Goal: Find specific page/section: Find specific page/section

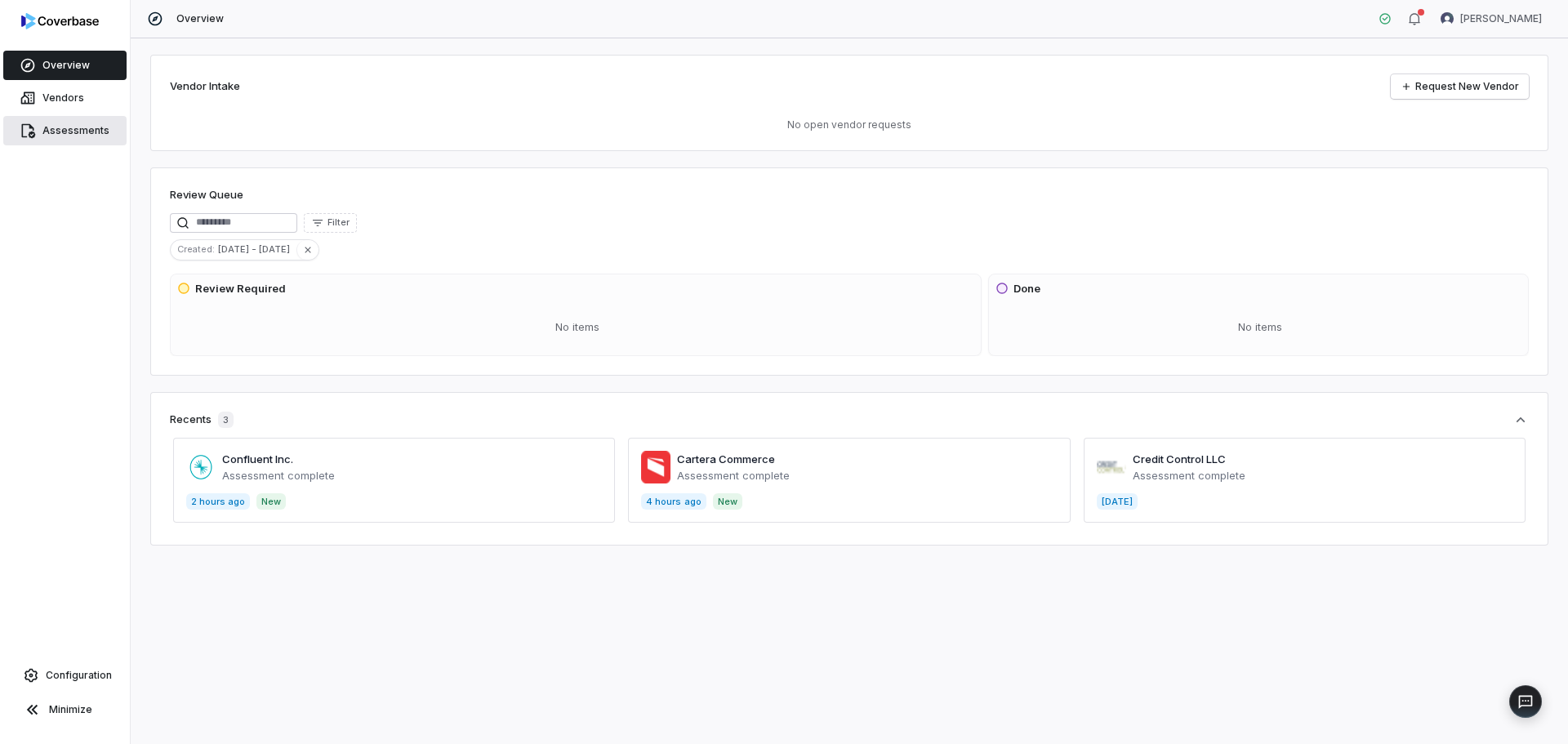
click at [83, 133] on span "Assessments" at bounding box center [75, 130] width 67 height 13
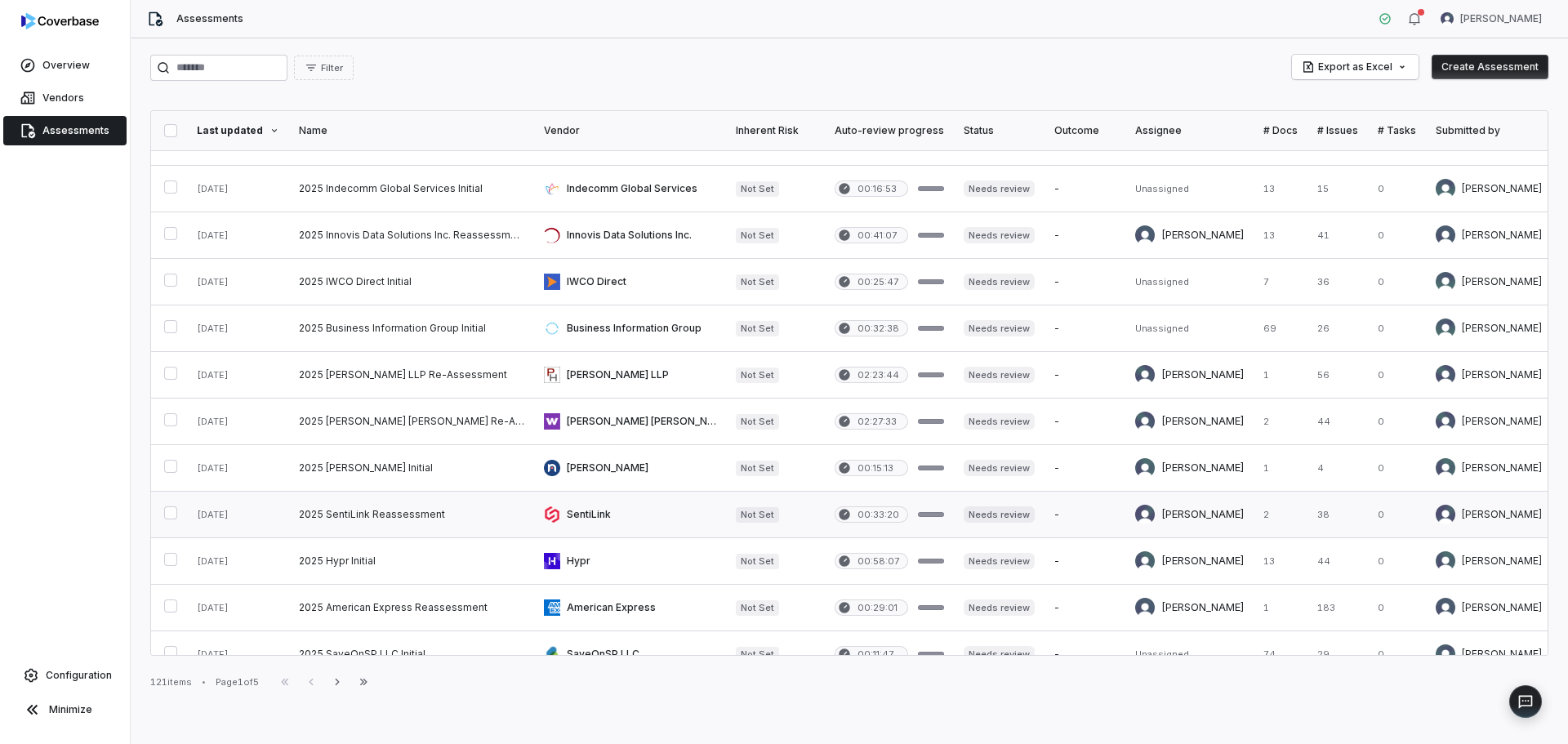
scroll to position [490, 0]
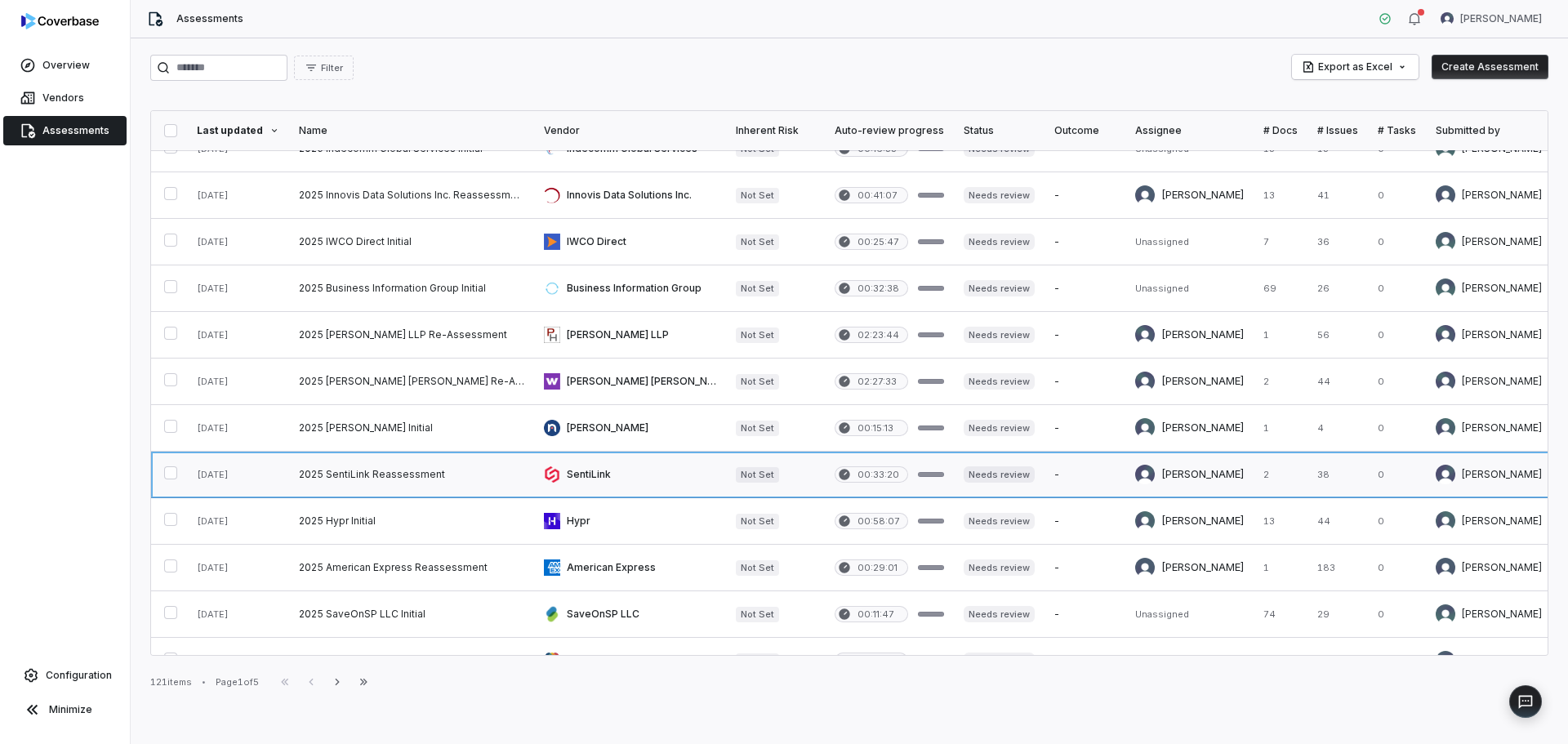
click at [377, 487] on link at bounding box center [412, 474] width 245 height 46
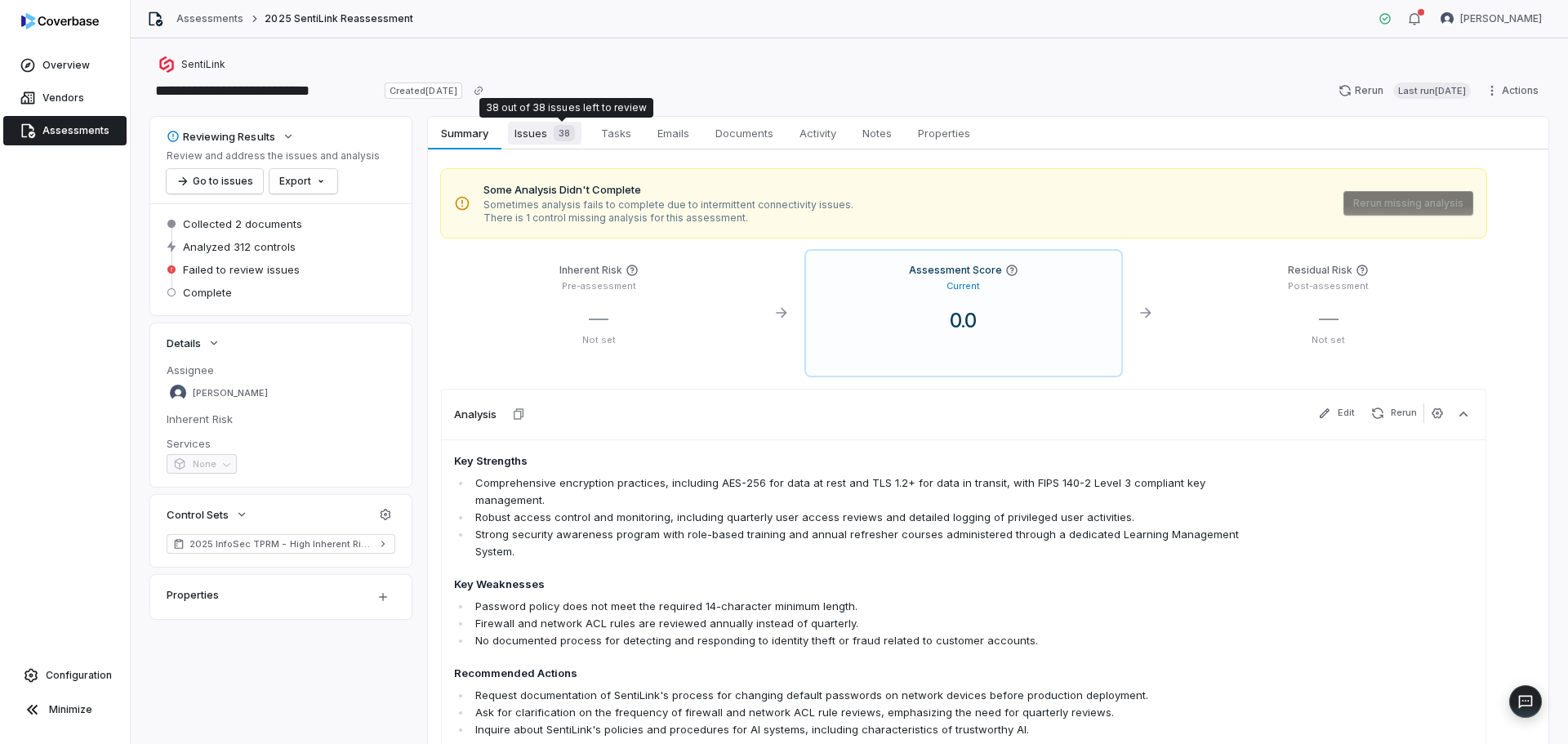
click at [549, 140] on div "38" at bounding box center [560, 132] width 28 height 16
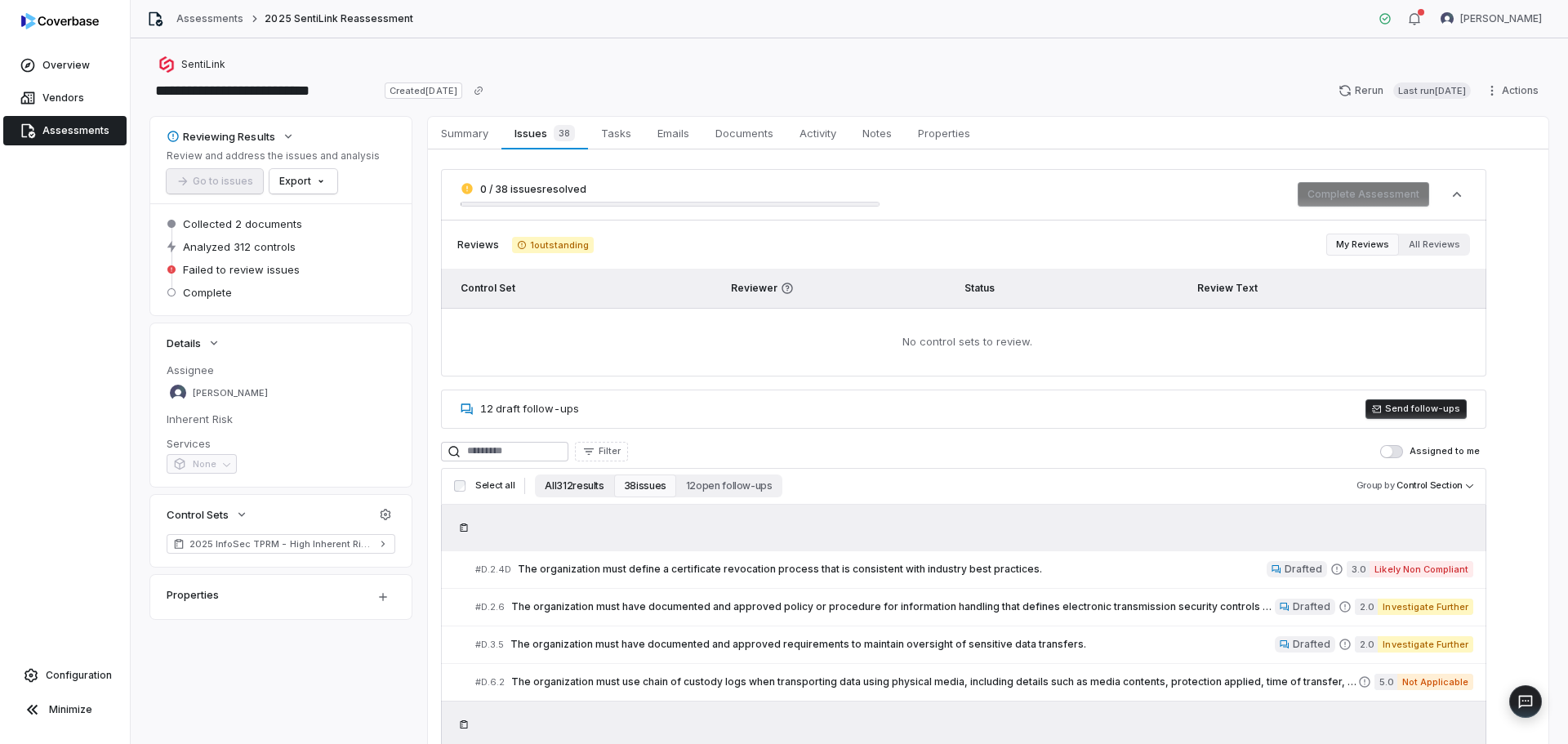
click at [577, 492] on button "All 312 results" at bounding box center [574, 485] width 78 height 23
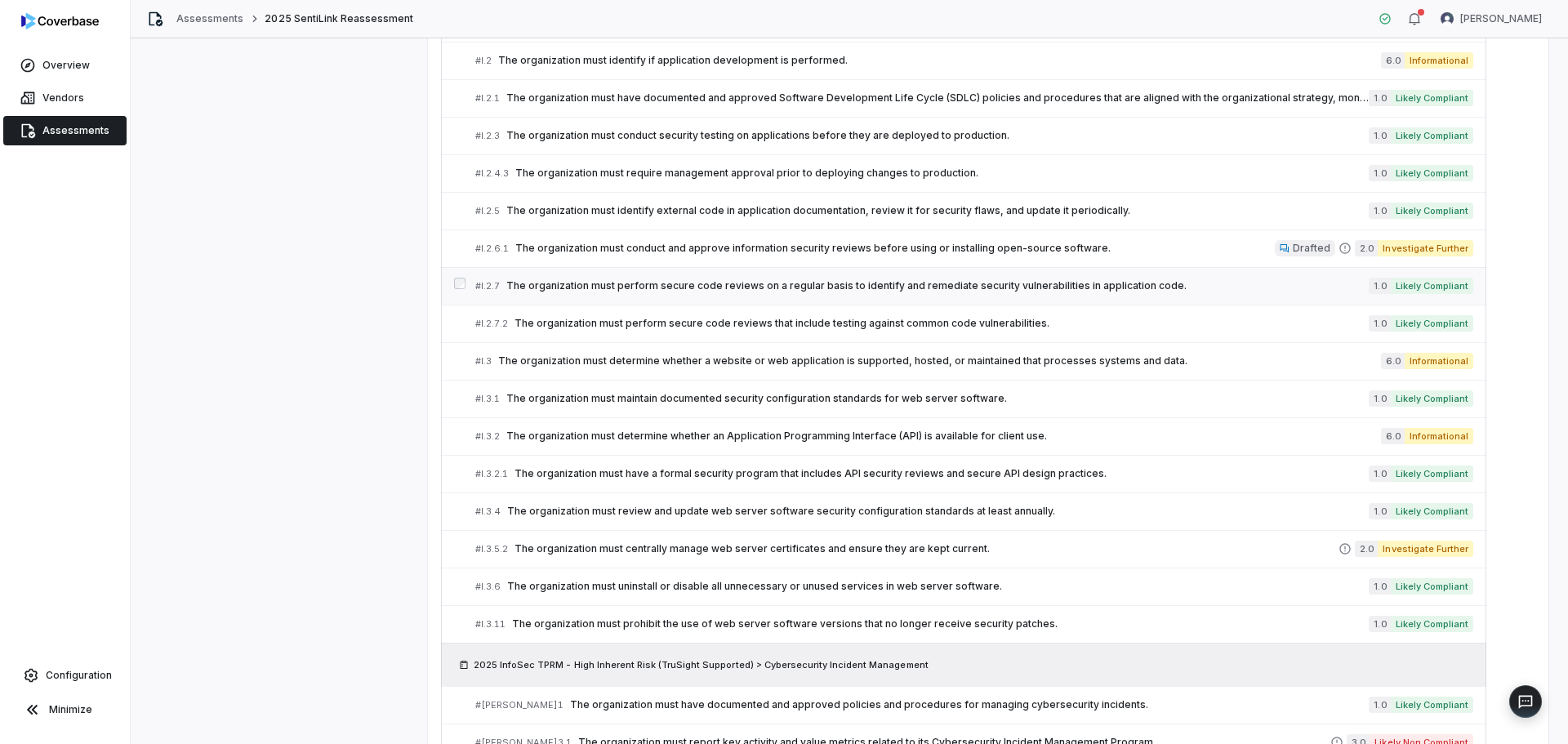
scroll to position [7136, 0]
